Goal: Transaction & Acquisition: Purchase product/service

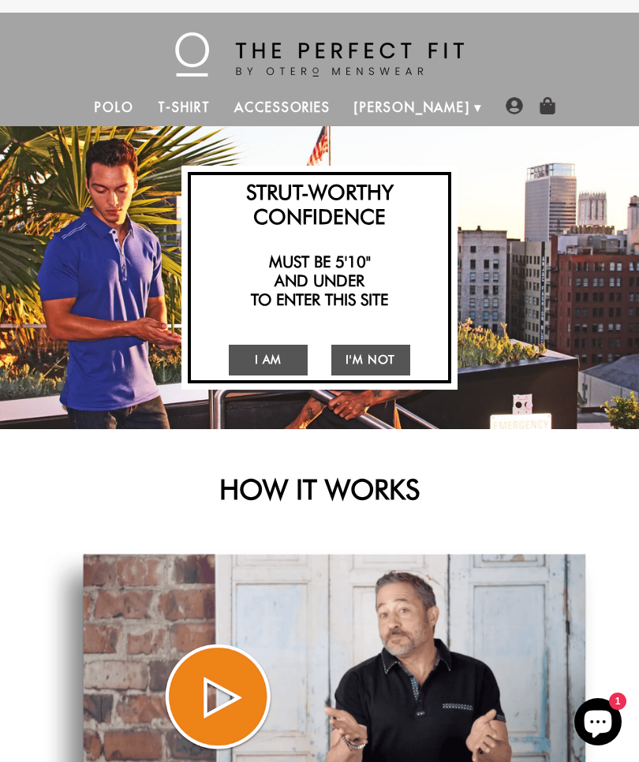
click at [284, 362] on link "I Am" at bounding box center [268, 360] width 79 height 31
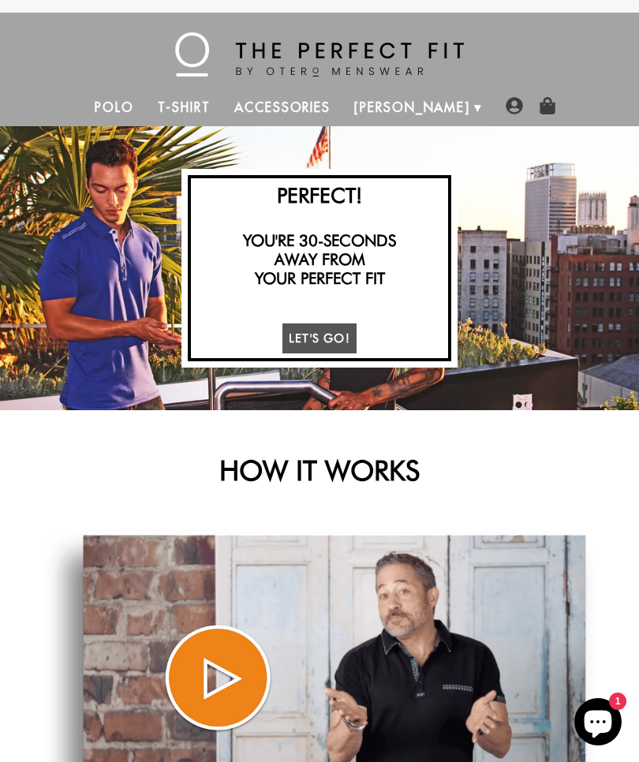
click at [223, 102] on link "T-Shirt" at bounding box center [184, 107] width 77 height 38
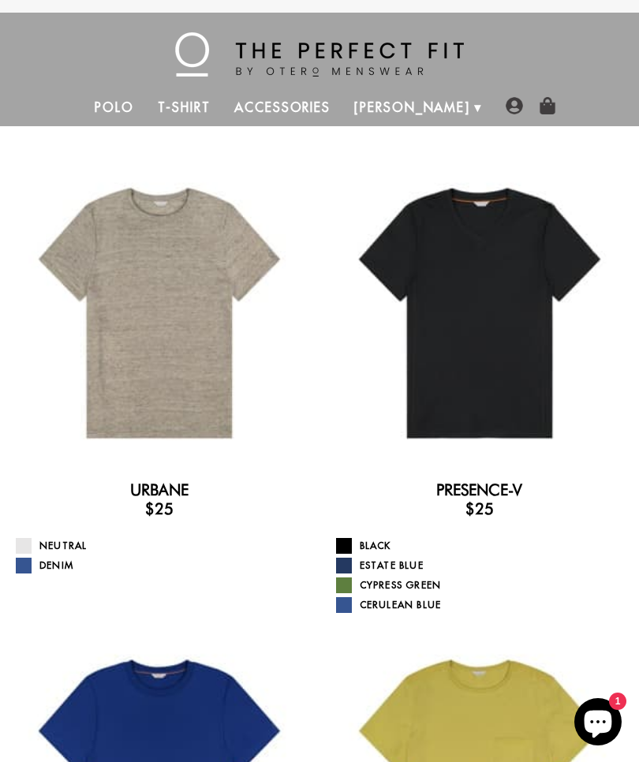
click at [477, 293] on div at bounding box center [479, 313] width 295 height 295
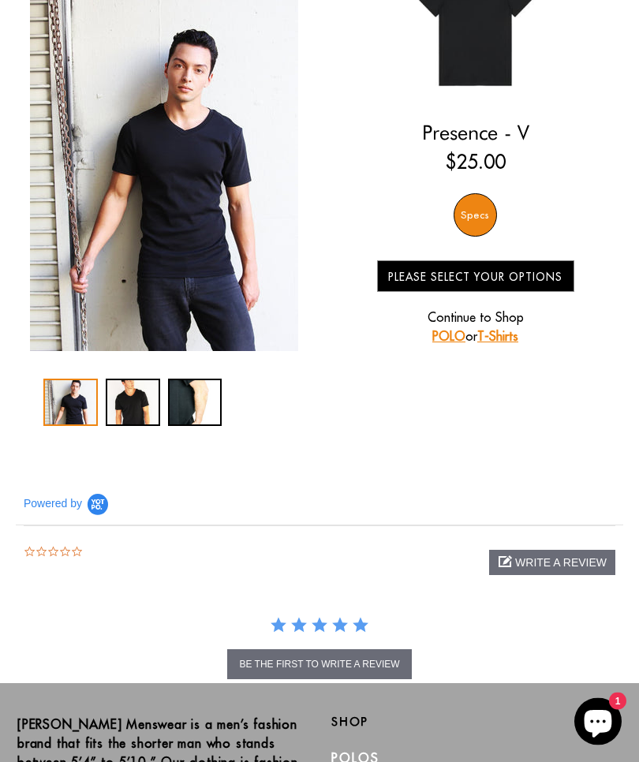
scroll to position [358, 0]
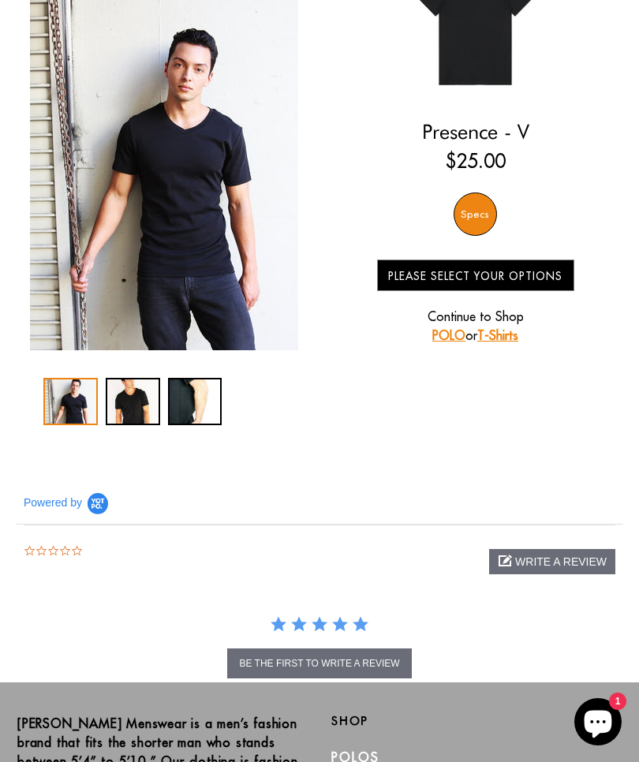
click at [508, 335] on link "T-Shirts" at bounding box center [498, 336] width 41 height 16
